Goal: Use online tool/utility: Use online tool/utility

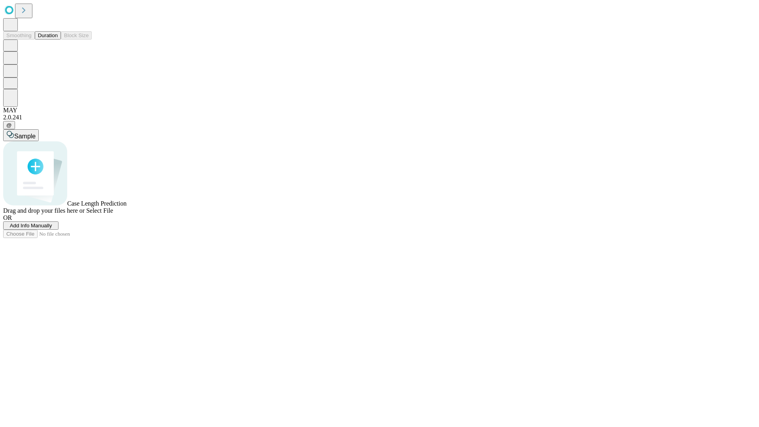
click at [58, 40] on button "Duration" at bounding box center [48, 35] width 26 height 8
click at [113, 214] on span "Select File" at bounding box center [99, 210] width 27 height 7
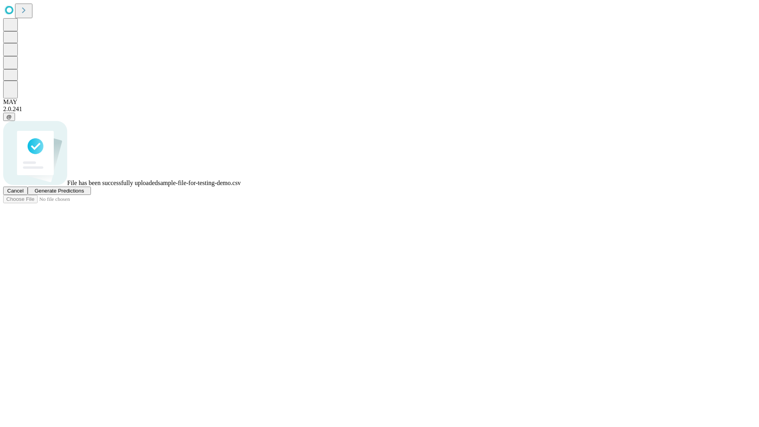
click at [84, 194] on span "Generate Predictions" at bounding box center [58, 191] width 49 height 6
